Goal: Transaction & Acquisition: Subscribe to service/newsletter

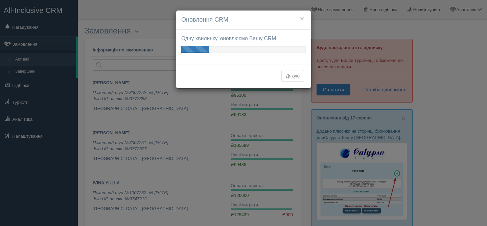
click at [298, 72] on button "Дякую" at bounding box center [292, 75] width 23 height 11
click at [298, 75] on button "Дякую" at bounding box center [292, 75] width 23 height 11
click at [304, 21] on button "×" at bounding box center [302, 18] width 4 height 7
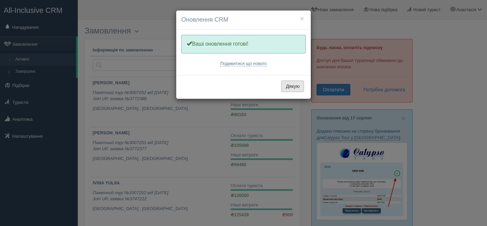
click at [285, 91] on button "Дякую" at bounding box center [292, 85] width 23 height 11
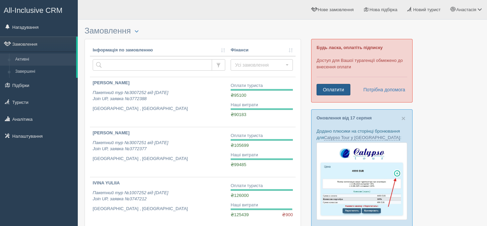
click at [324, 92] on link "Оплатити" at bounding box center [333, 89] width 34 height 11
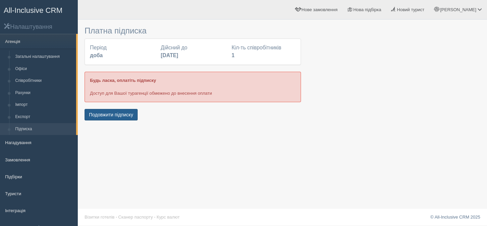
click at [104, 114] on button "Подовжити підписку" at bounding box center [111, 114] width 53 height 11
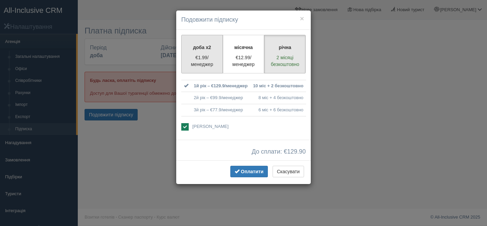
click at [198, 64] on p "€1.99/менеджер" at bounding box center [202, 61] width 33 height 14
radio input "true"
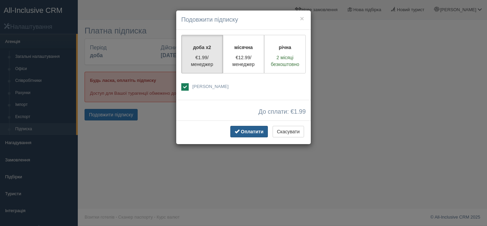
click at [249, 133] on span "Оплатити" at bounding box center [252, 131] width 23 height 5
